Goal: Information Seeking & Learning: Check status

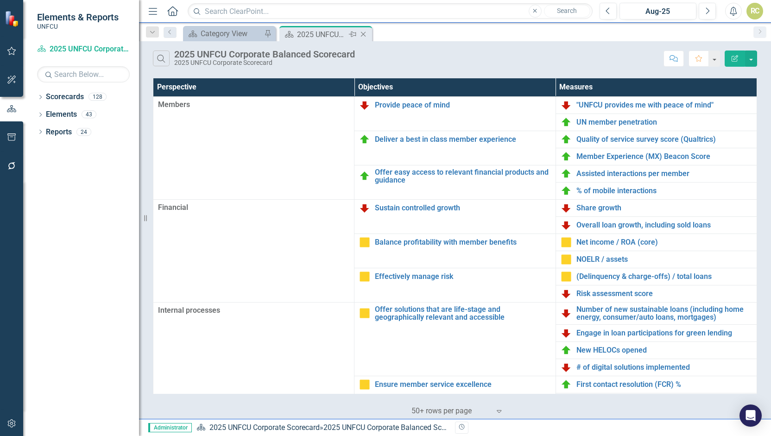
click at [364, 35] on icon at bounding box center [363, 34] width 5 height 5
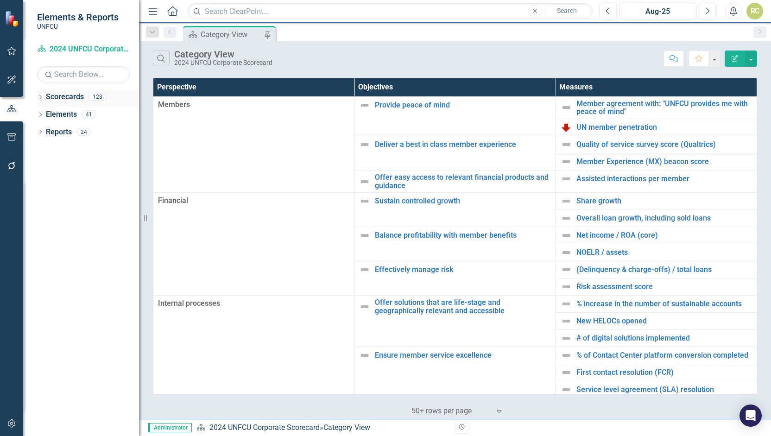
click at [42, 96] on icon "Dropdown" at bounding box center [40, 97] width 6 height 5
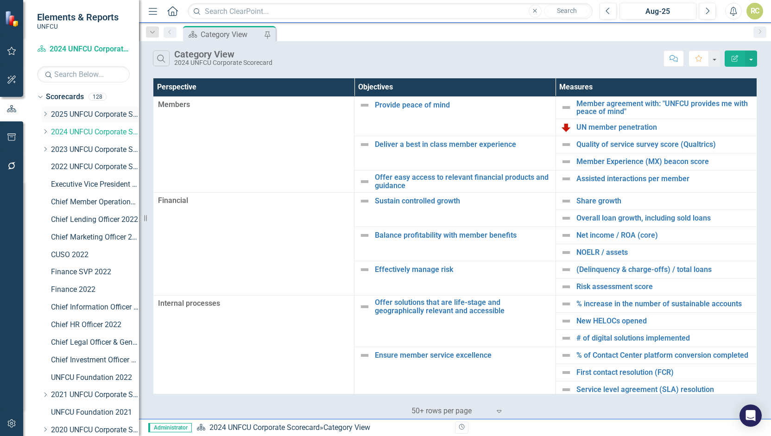
click at [46, 114] on icon at bounding box center [45, 114] width 2 height 5
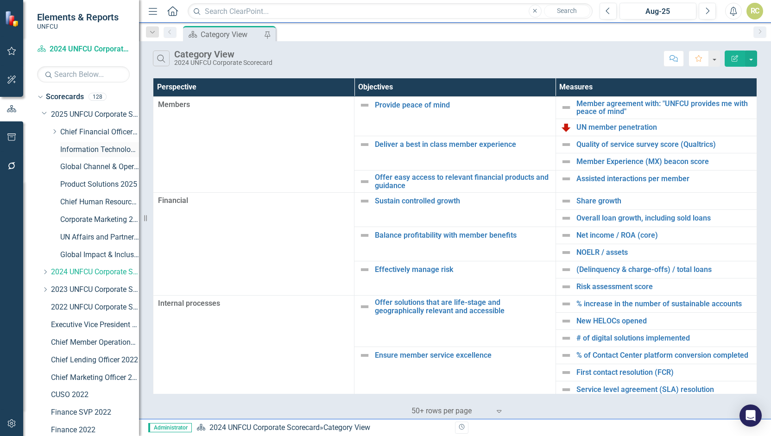
click at [80, 149] on link "Information Technology & Security 2025" at bounding box center [99, 150] width 79 height 11
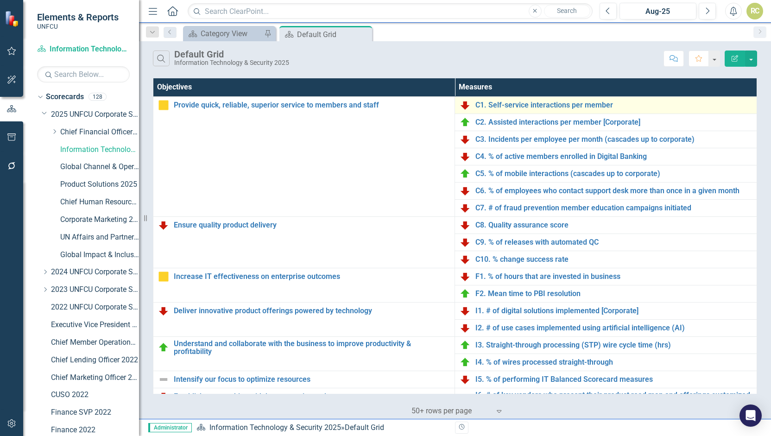
click at [498, 111] on td "C1. Self-service interactions per member Link Map View Link Map Edit Edit Measu…" at bounding box center [606, 104] width 302 height 17
click at [500, 105] on link "C1. Self-service interactions per member" at bounding box center [614, 105] width 277 height 8
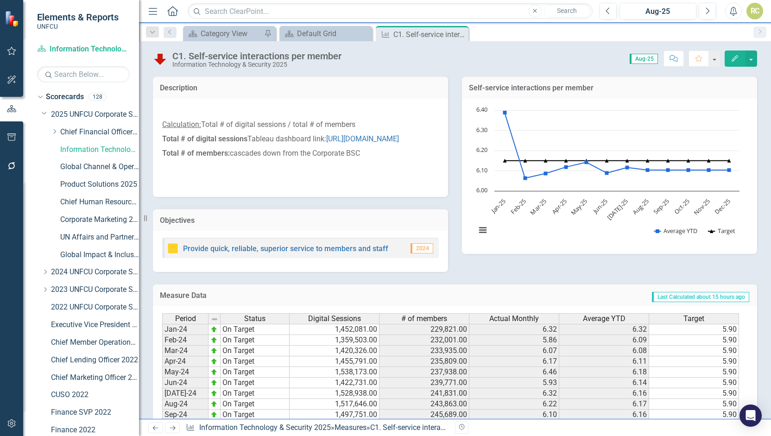
scroll to position [205, 0]
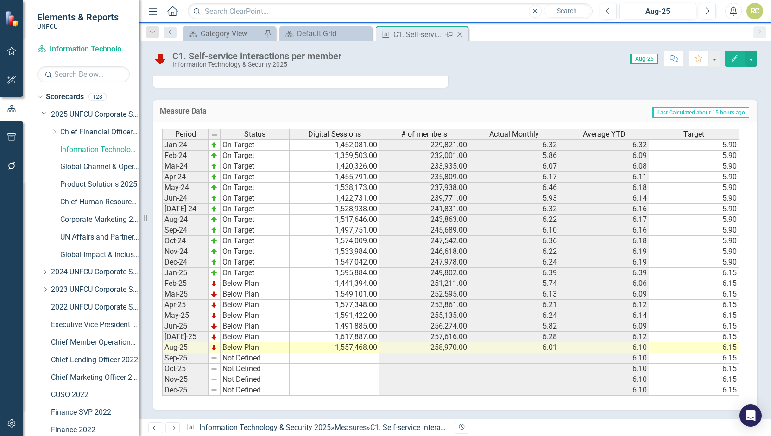
click at [463, 31] on icon "Close" at bounding box center [459, 34] width 9 height 7
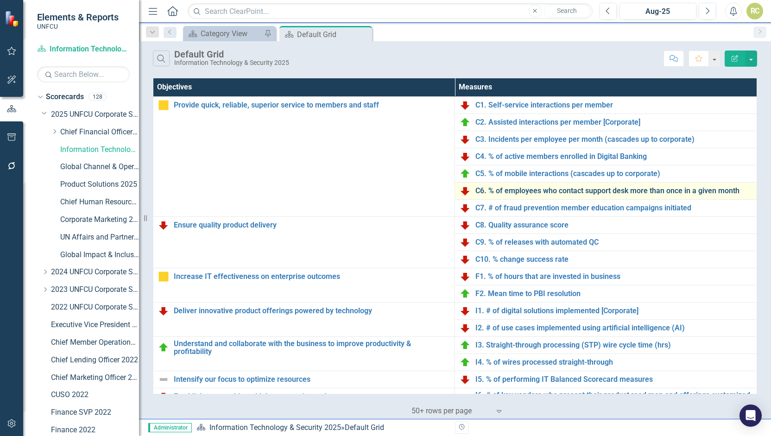
click at [497, 190] on link "C6. % of employees who contact support desk more than once in a given month" at bounding box center [614, 191] width 277 height 8
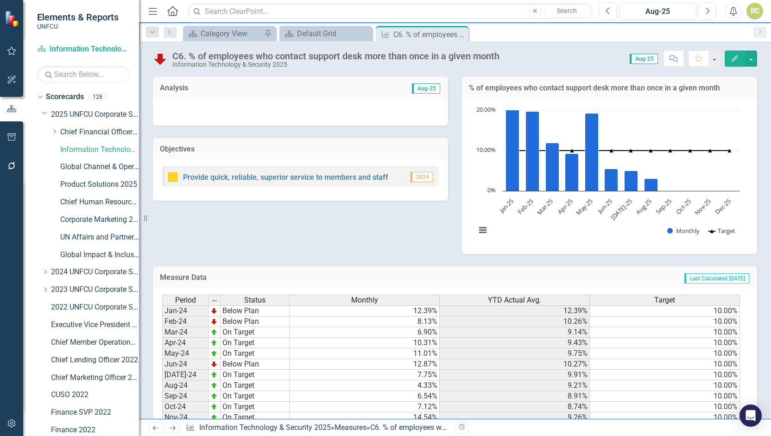
scroll to position [165, 0]
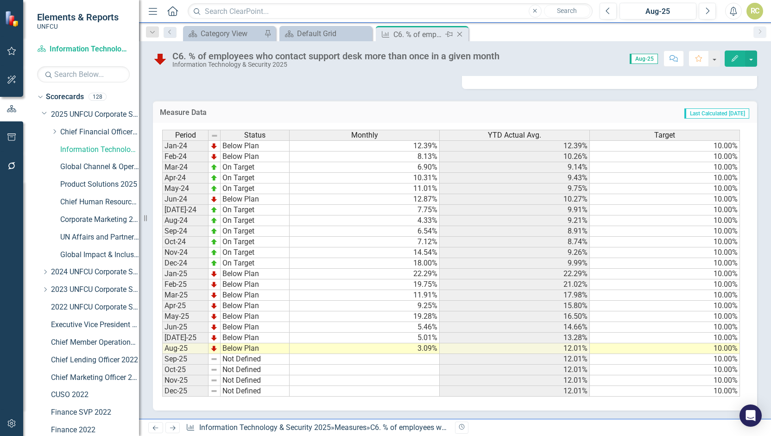
click at [459, 31] on icon "Close" at bounding box center [459, 34] width 9 height 7
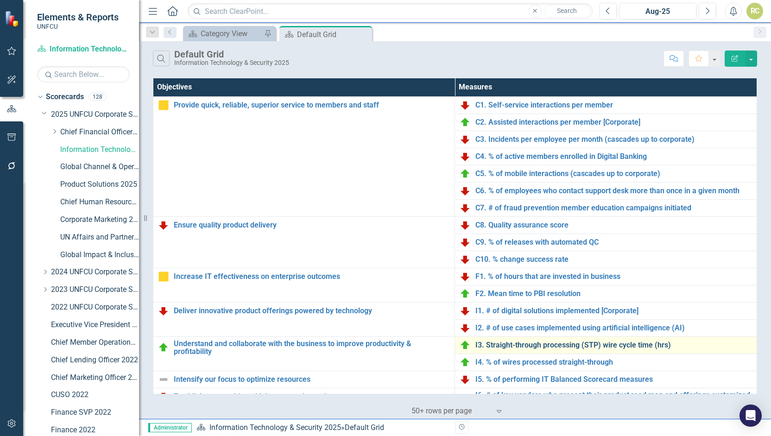
click at [568, 342] on link "I3. Straight-through processing (STP) wire cycle time (hrs)" at bounding box center [614, 345] width 277 height 8
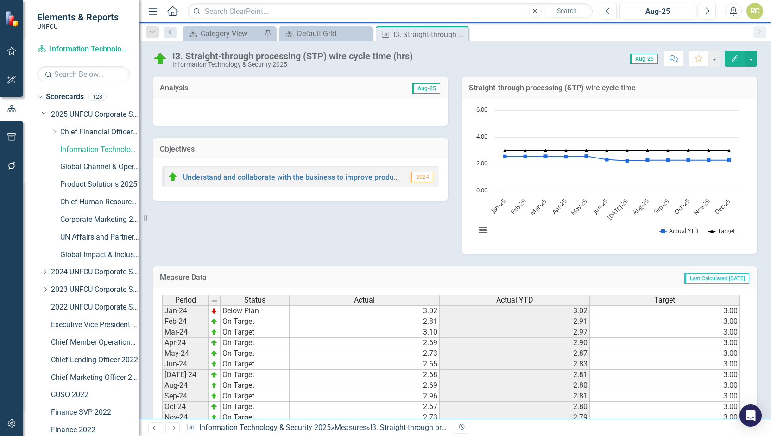
scroll to position [165, 0]
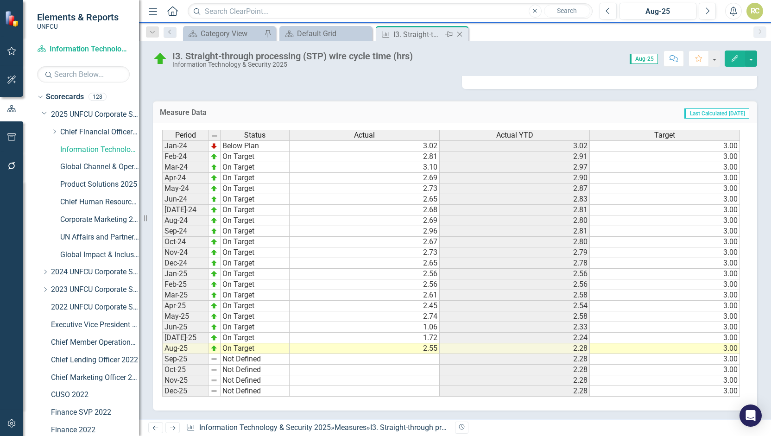
click at [463, 37] on icon "Close" at bounding box center [459, 34] width 9 height 7
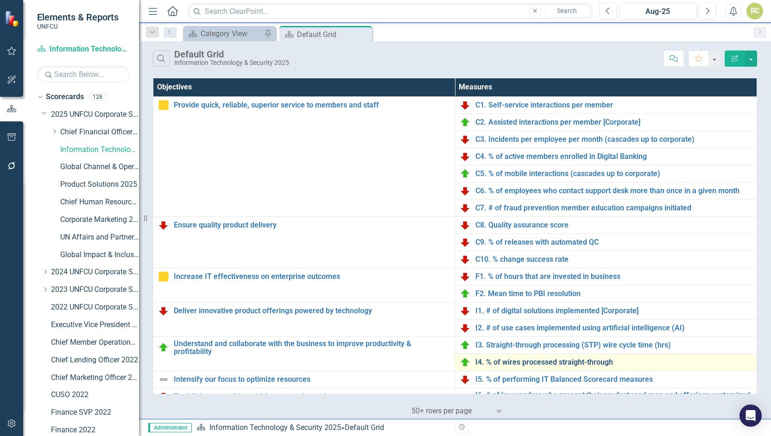
click at [518, 363] on link "I4. % of wires processed straight-through" at bounding box center [614, 362] width 277 height 8
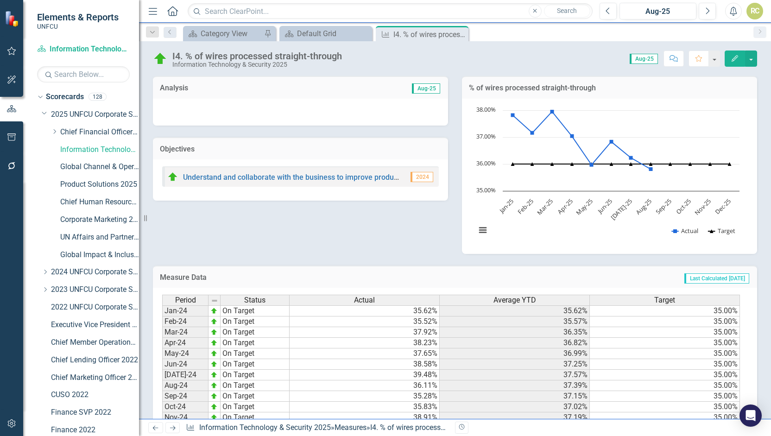
scroll to position [165, 0]
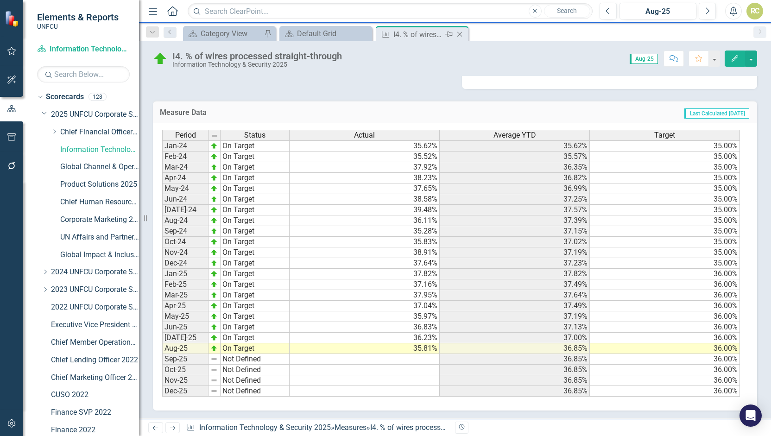
click at [462, 33] on icon "Close" at bounding box center [459, 34] width 9 height 7
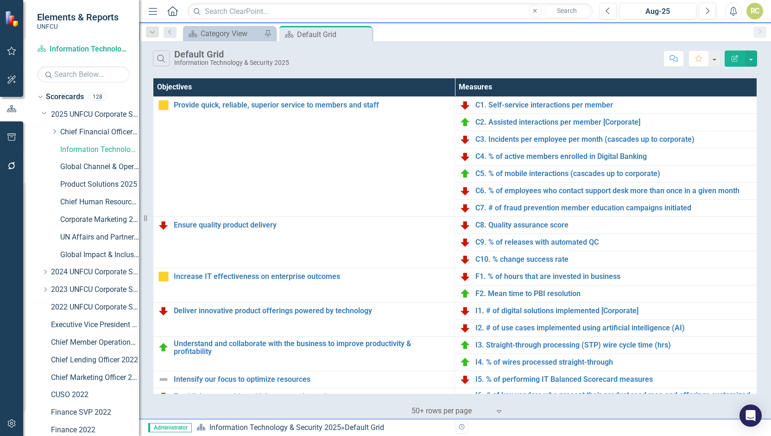
scroll to position [277, 0]
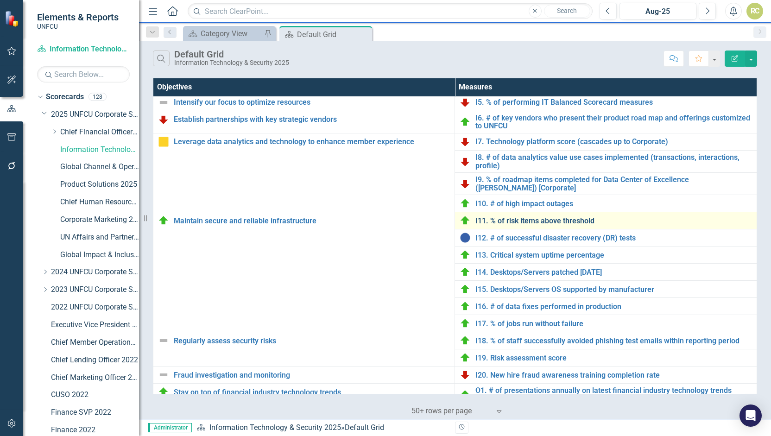
click at [517, 217] on link "I11. % of risk items above threshold" at bounding box center [614, 221] width 277 height 8
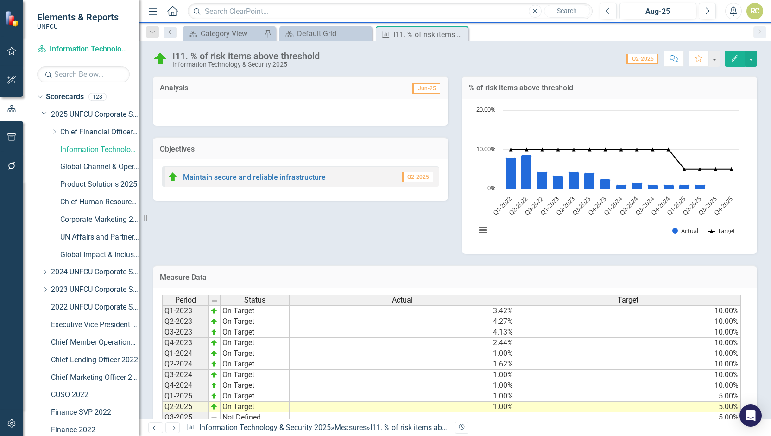
scroll to position [37, 0]
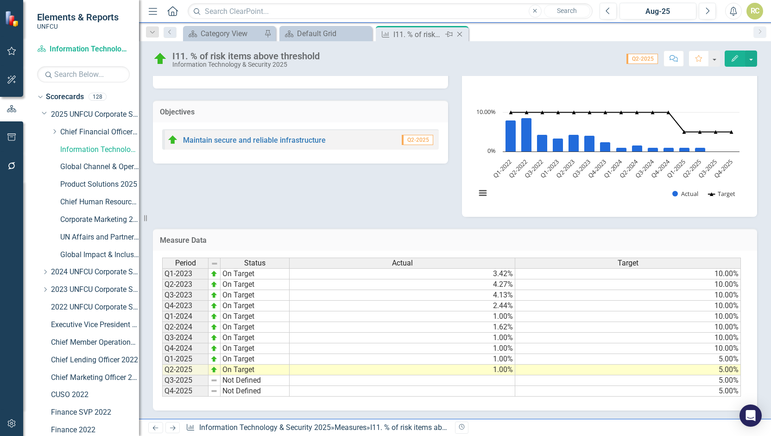
click at [463, 35] on icon "Close" at bounding box center [459, 34] width 9 height 7
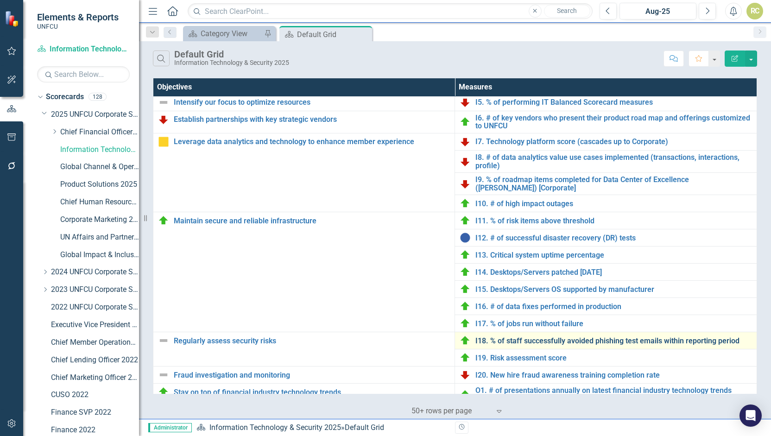
scroll to position [351, 0]
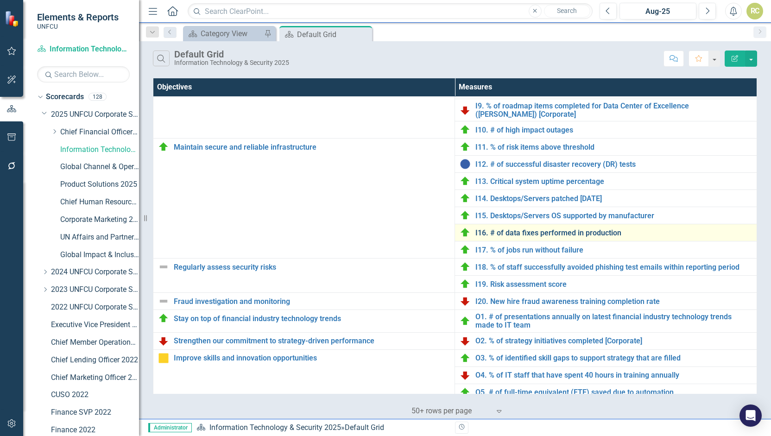
click at [525, 229] on link "I16. # of data fixes performed in production" at bounding box center [614, 233] width 277 height 8
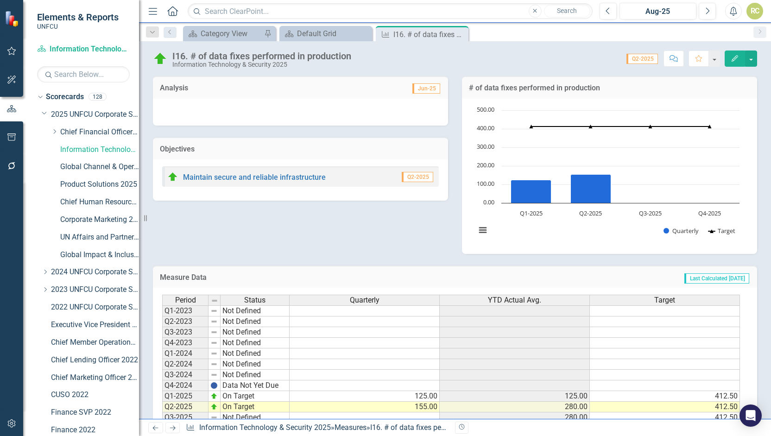
scroll to position [37, 0]
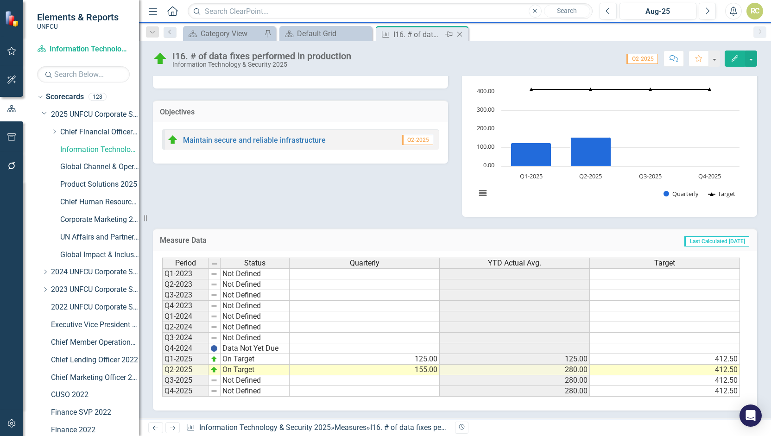
click at [461, 35] on icon "Close" at bounding box center [459, 34] width 9 height 7
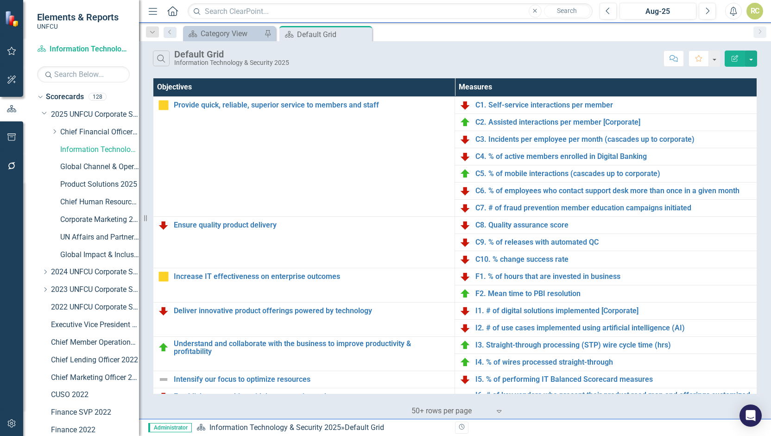
scroll to position [277, 0]
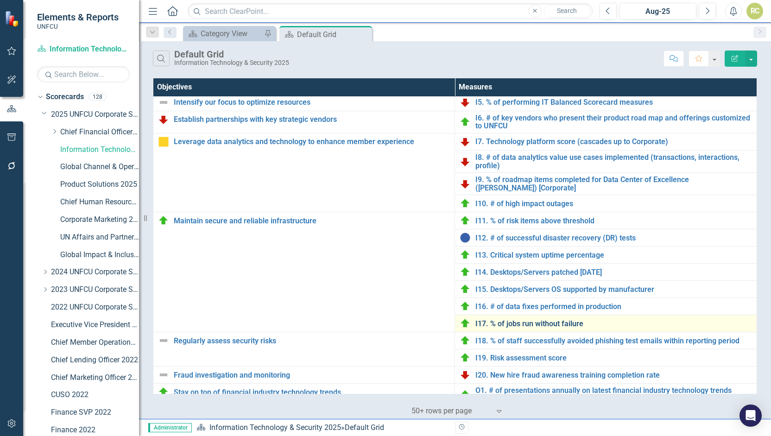
click at [538, 320] on link "I17. % of jobs run without failure" at bounding box center [614, 324] width 277 height 8
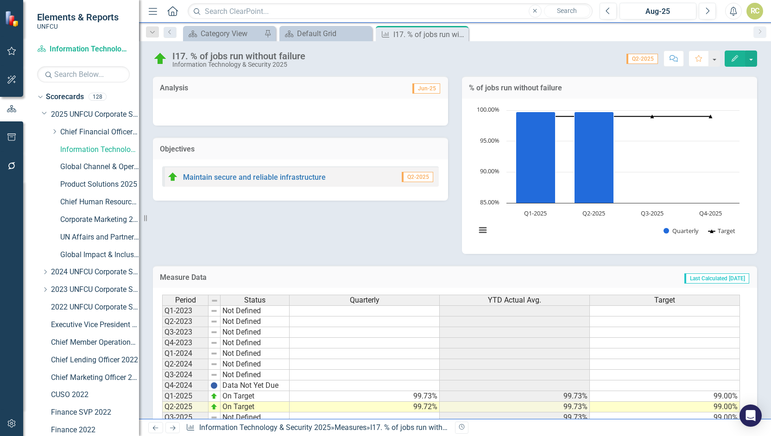
scroll to position [37, 0]
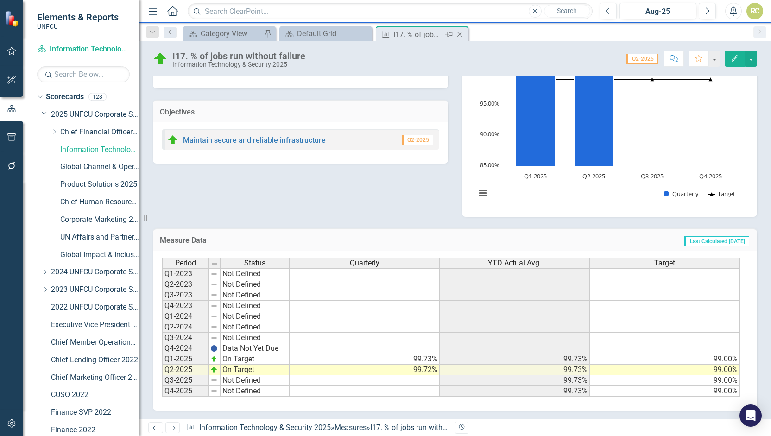
click at [462, 34] on icon "Close" at bounding box center [459, 34] width 9 height 7
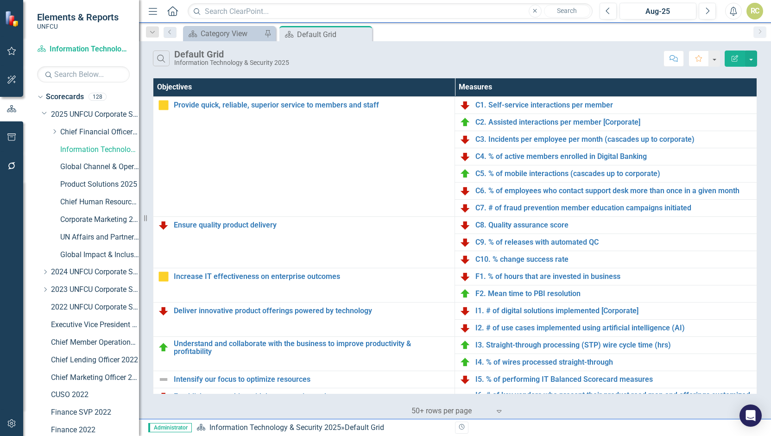
scroll to position [351, 0]
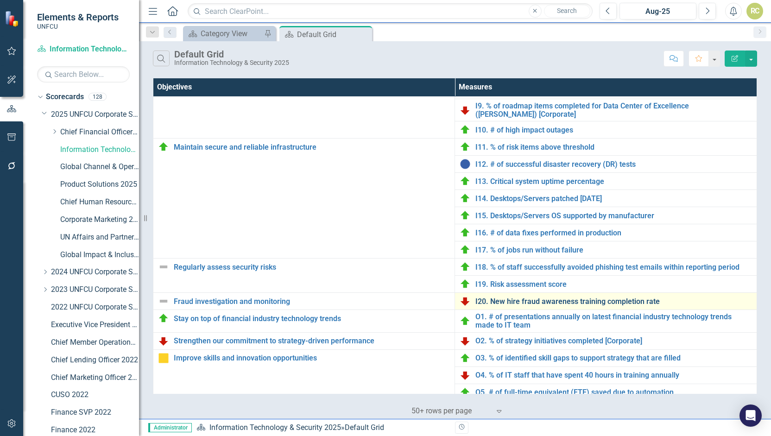
click at [523, 298] on link "I20. New hire fraud awareness training completion rate" at bounding box center [614, 302] width 277 height 8
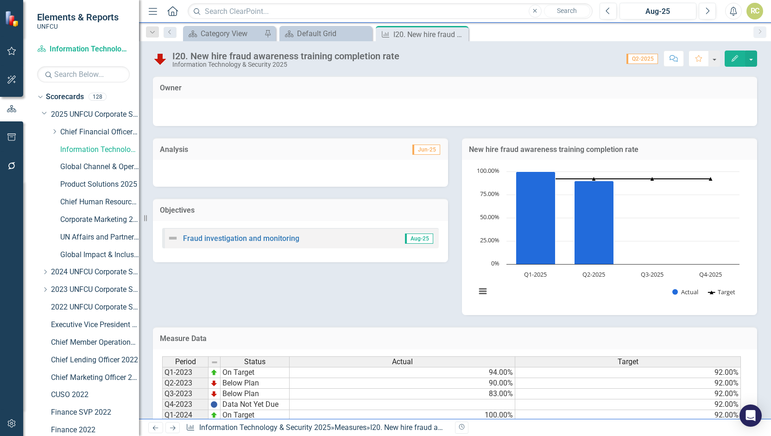
scroll to position [99, 0]
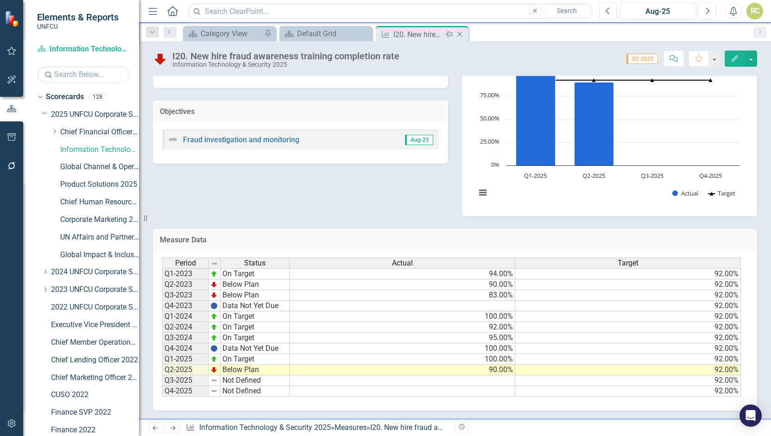
click at [458, 35] on icon "Close" at bounding box center [459, 34] width 9 height 7
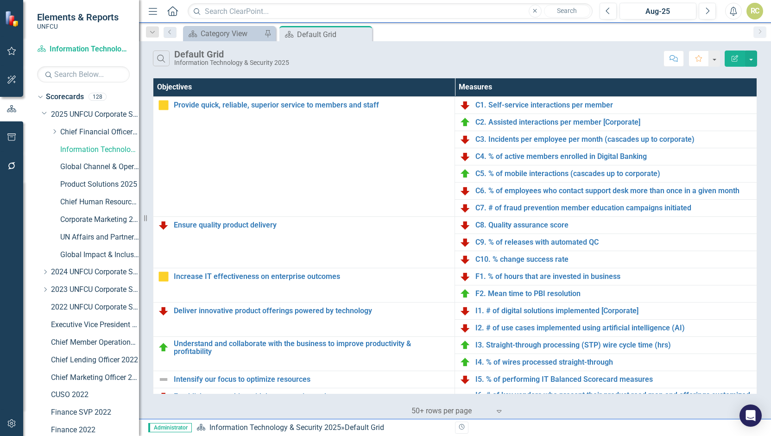
scroll to position [351, 0]
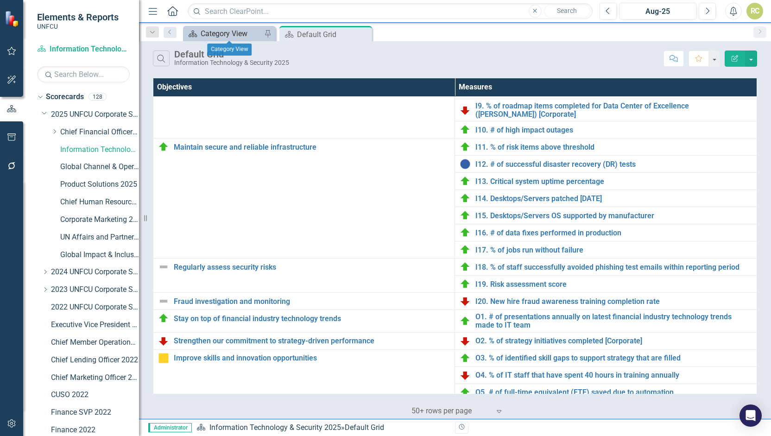
click at [214, 32] on div "Category View" at bounding box center [231, 34] width 61 height 12
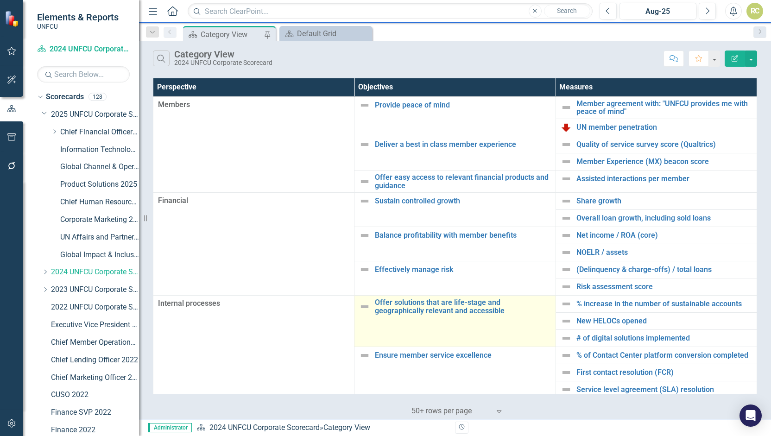
scroll to position [160, 0]
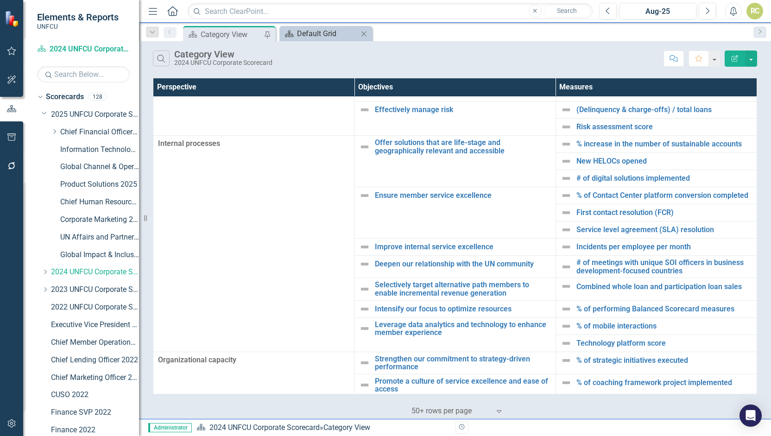
click at [346, 32] on div "Default Grid" at bounding box center [327, 34] width 61 height 12
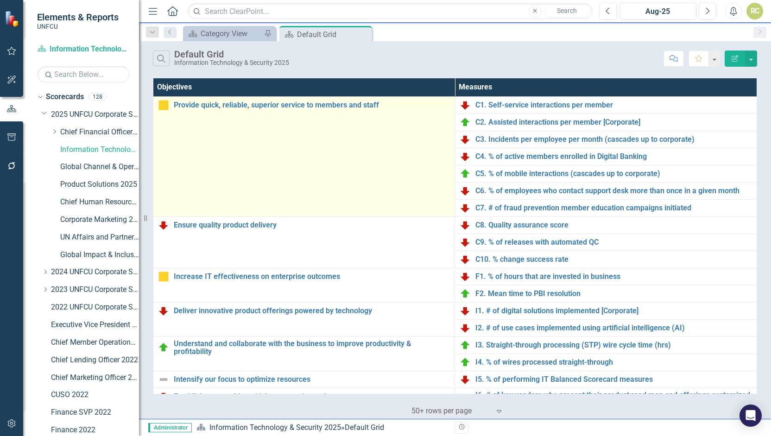
scroll to position [351, 0]
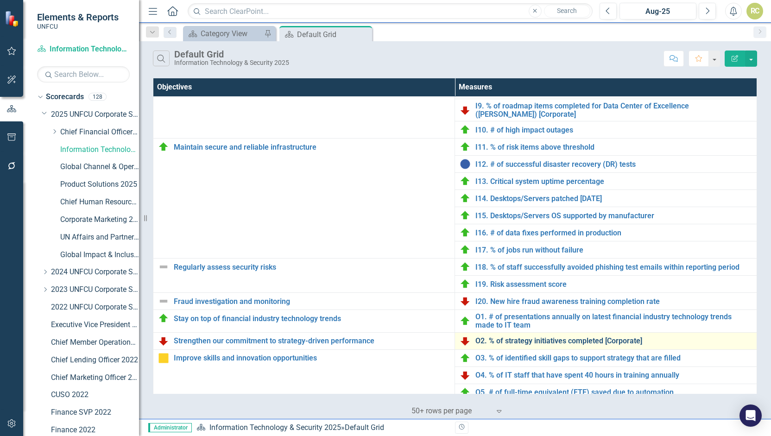
click at [536, 337] on link "O2. % of strategy initiatives completed [Corporate]" at bounding box center [614, 341] width 277 height 8
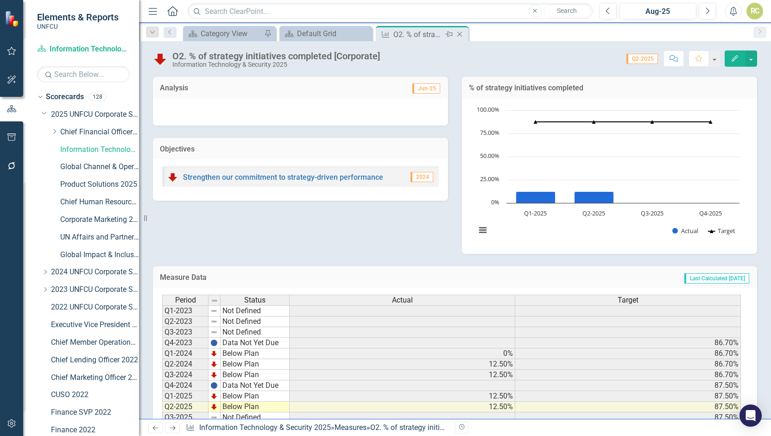
click at [462, 35] on icon "Close" at bounding box center [459, 34] width 9 height 7
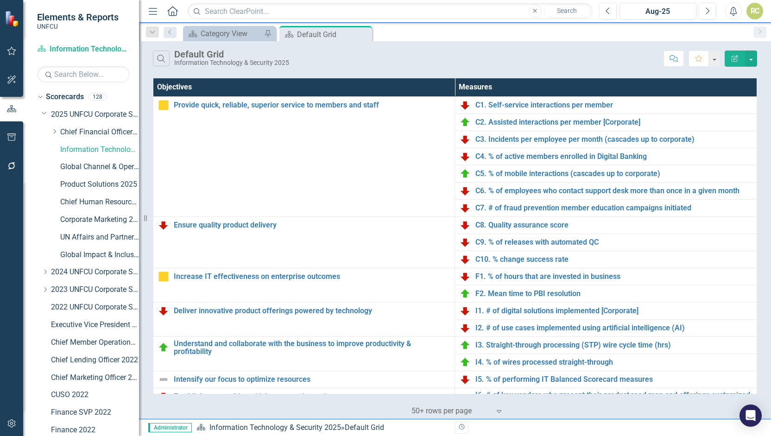
scroll to position [351, 0]
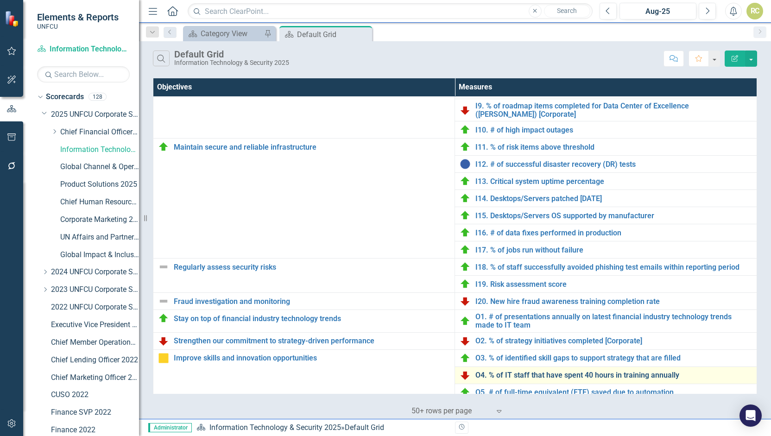
click at [523, 371] on link "O4. % of IT staff that have spent 40 hours in training annually" at bounding box center [614, 375] width 277 height 8
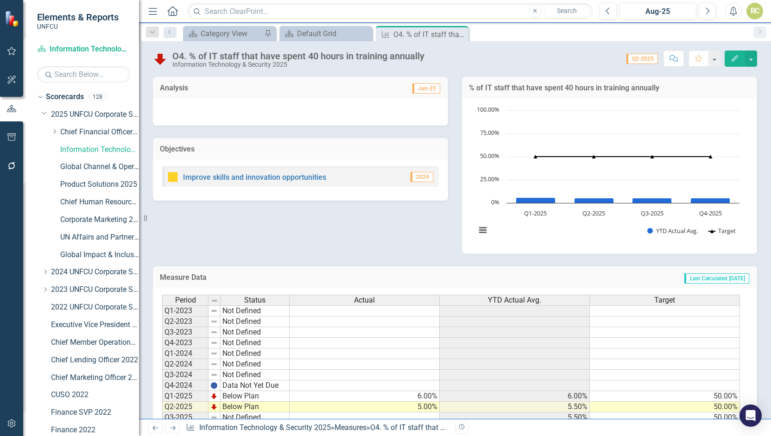
scroll to position [37, 0]
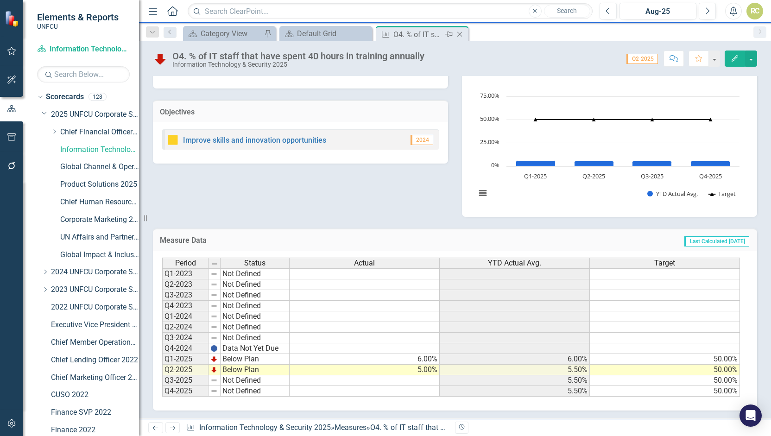
click at [460, 33] on icon "Close" at bounding box center [459, 34] width 9 height 7
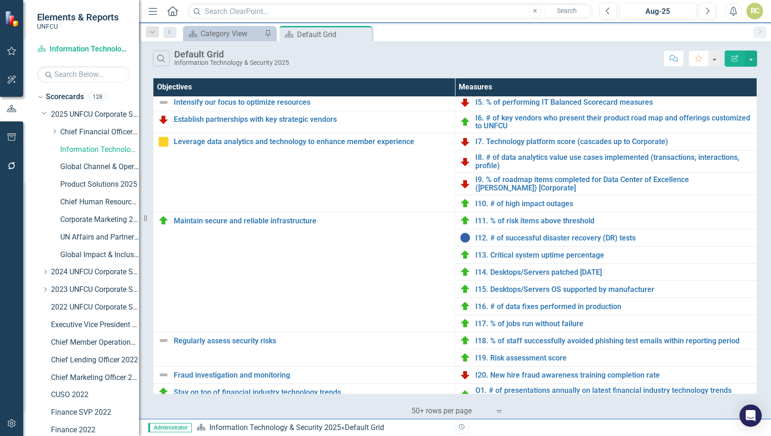
scroll to position [351, 0]
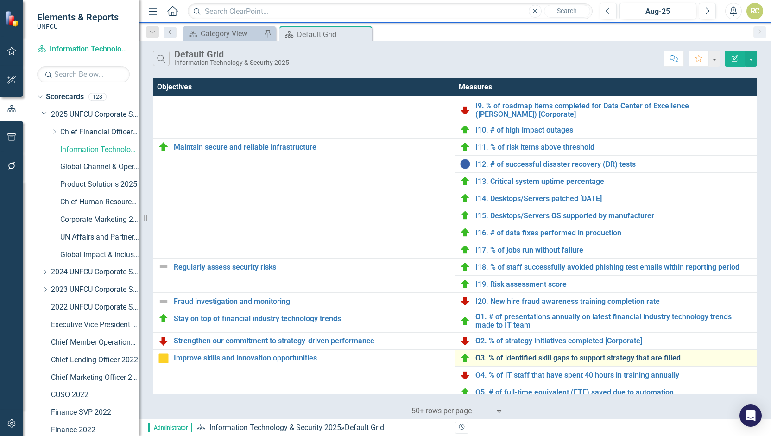
click at [509, 354] on link "O3. % of identified skill gaps to support strategy that are filled" at bounding box center [614, 358] width 277 height 8
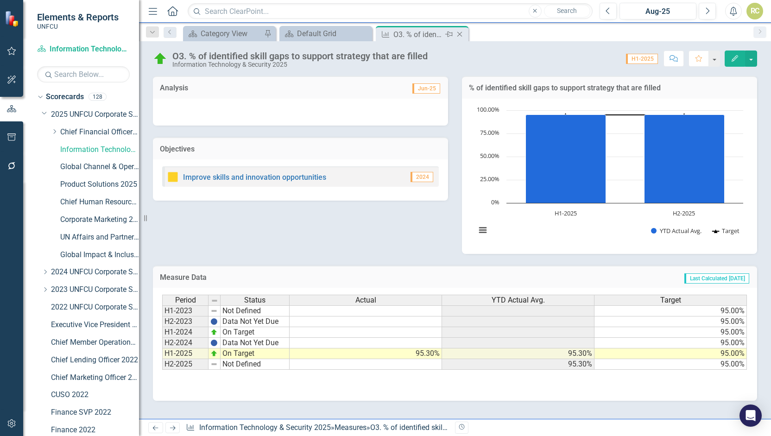
click at [460, 31] on icon "Close" at bounding box center [459, 34] width 9 height 7
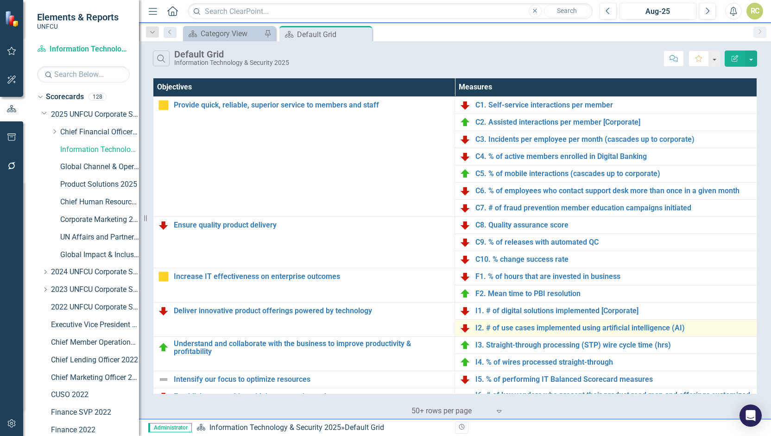
scroll to position [351, 0]
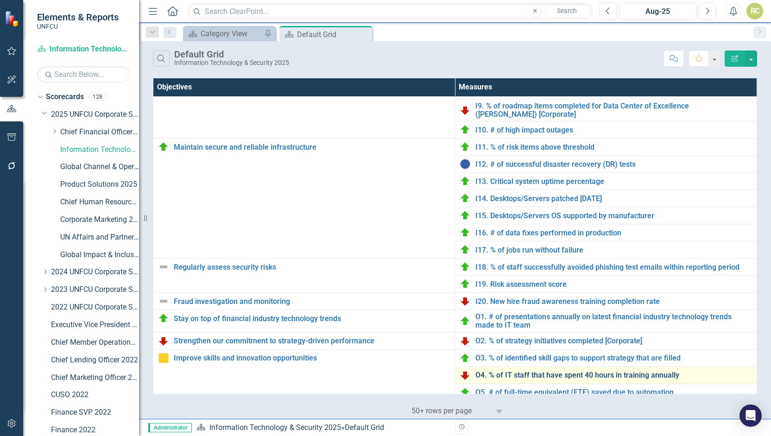
click at [505, 371] on link "O4. % of IT staff that have spent 40 hours in training annually" at bounding box center [614, 375] width 277 height 8
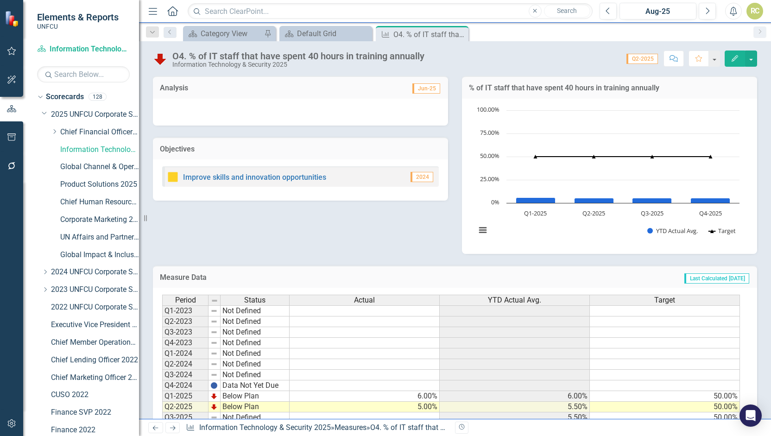
scroll to position [37, 0]
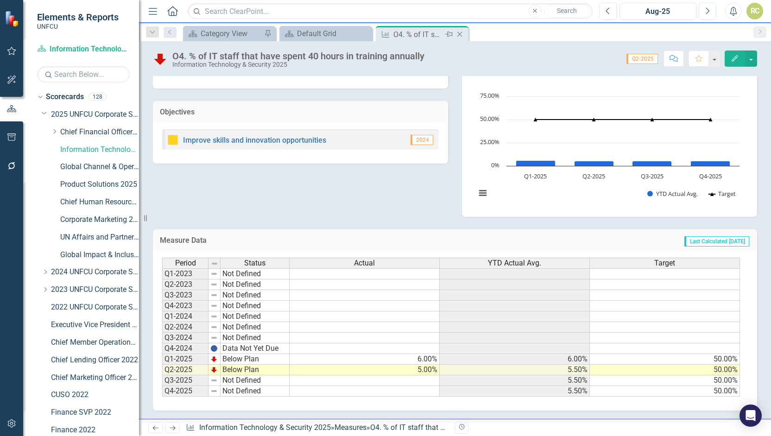
click at [460, 34] on icon at bounding box center [459, 34] width 5 height 5
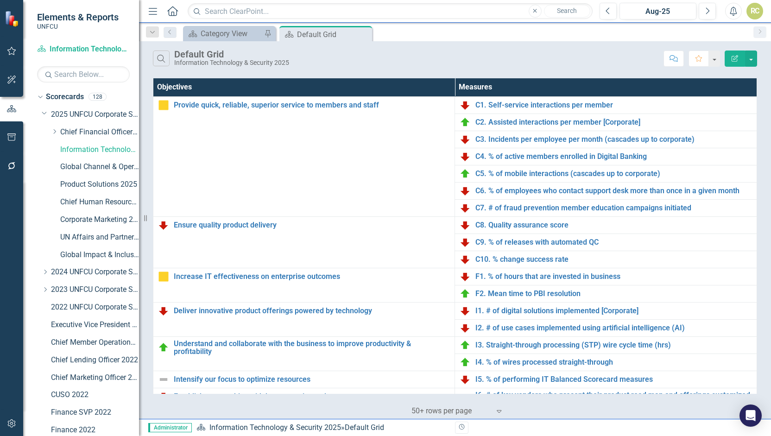
scroll to position [351, 0]
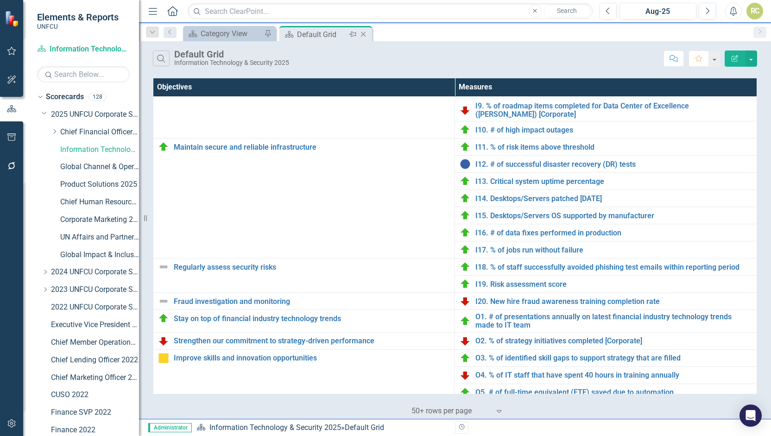
click at [365, 34] on icon "Close" at bounding box center [363, 34] width 9 height 7
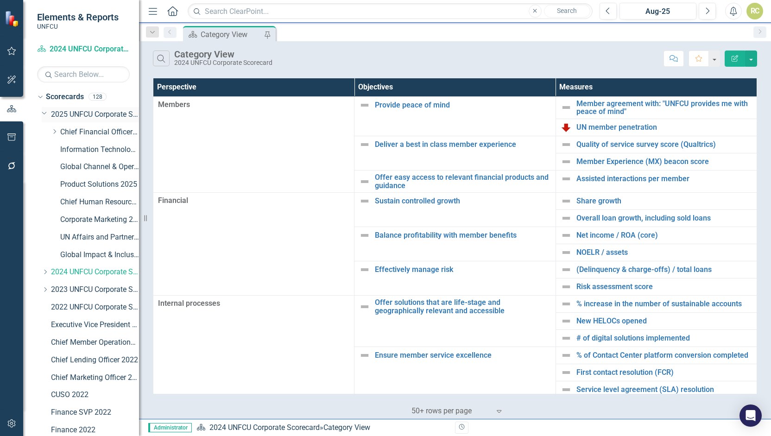
drag, startPoint x: 144, startPoint y: 69, endPoint x: 89, endPoint y: 111, distance: 69.4
click at [92, 106] on div "Elements & Reports UNFCU Scorecard 2024 UNFCU Corporate Scorecard Search Dropdo…" at bounding box center [385, 218] width 771 height 436
click at [95, 254] on link "Global Impact & Inclusion 2025" at bounding box center [99, 255] width 79 height 11
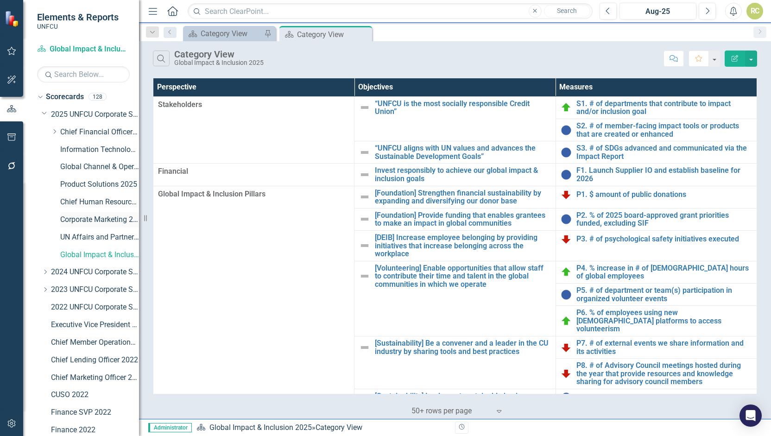
click at [81, 225] on div "Corporate Marketing 2025" at bounding box center [99, 219] width 79 height 15
click at [90, 221] on link "Corporate Marketing 2025" at bounding box center [99, 220] width 79 height 11
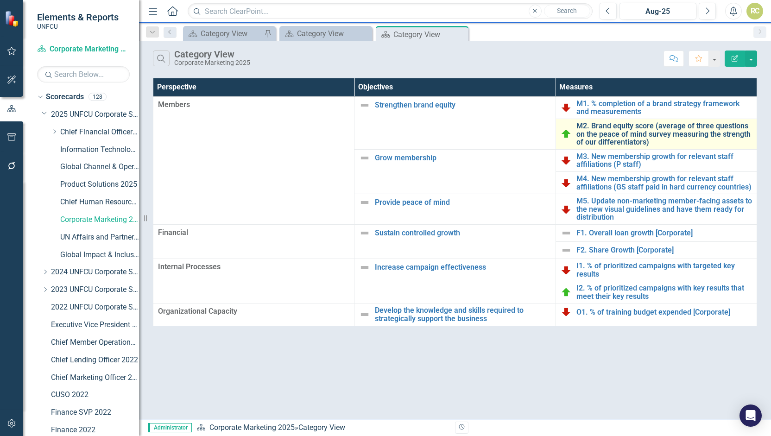
click at [615, 129] on link "M2. Brand equity score (average of three questions on the peace of mind survey …" at bounding box center [665, 134] width 176 height 25
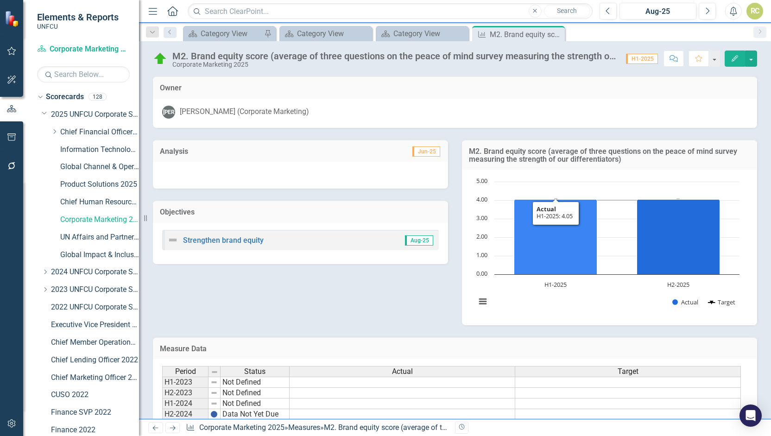
scroll to position [62, 0]
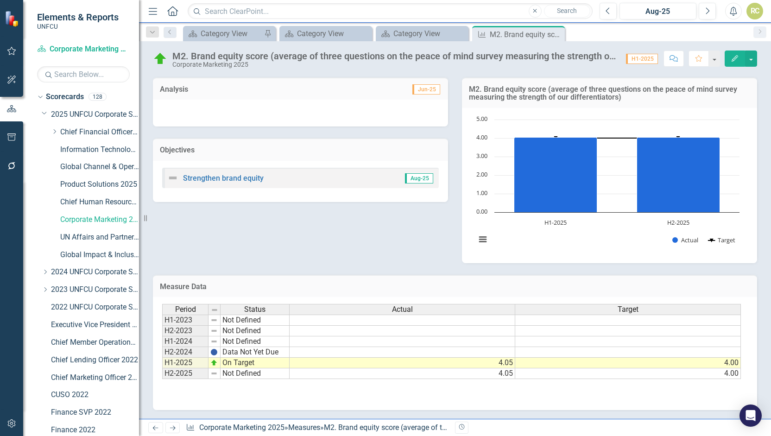
click at [377, 405] on div "Period Status Actual Target H1-2023 Not Defined H2-2023 Not Defined H1-2024 Not…" at bounding box center [455, 353] width 604 height 113
click at [561, 37] on icon "Close" at bounding box center [556, 34] width 9 height 7
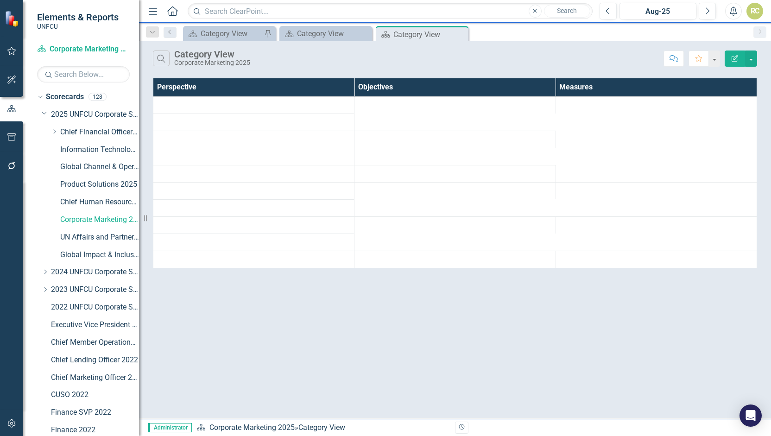
click at [556, 31] on div "Scorecard Category View Pin Scorecard Category View Close Scorecard Category Vi…" at bounding box center [465, 33] width 568 height 15
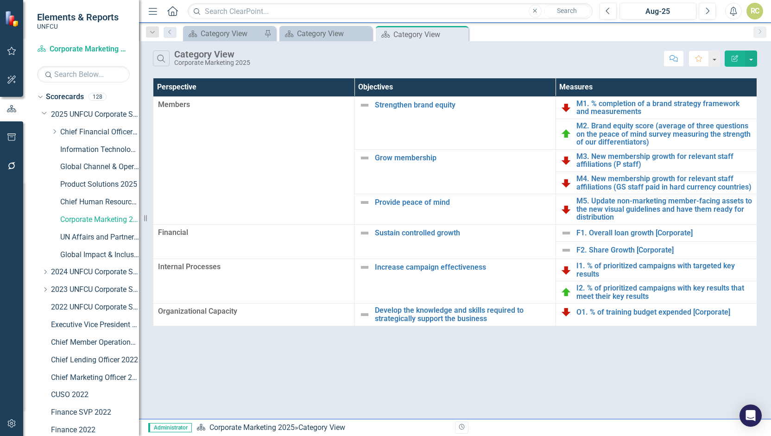
click at [598, 381] on div "Search Category View Corporate Marketing 2025 Comment Favorite Edit Report Pers…" at bounding box center [455, 230] width 632 height 378
